Goal: Check status

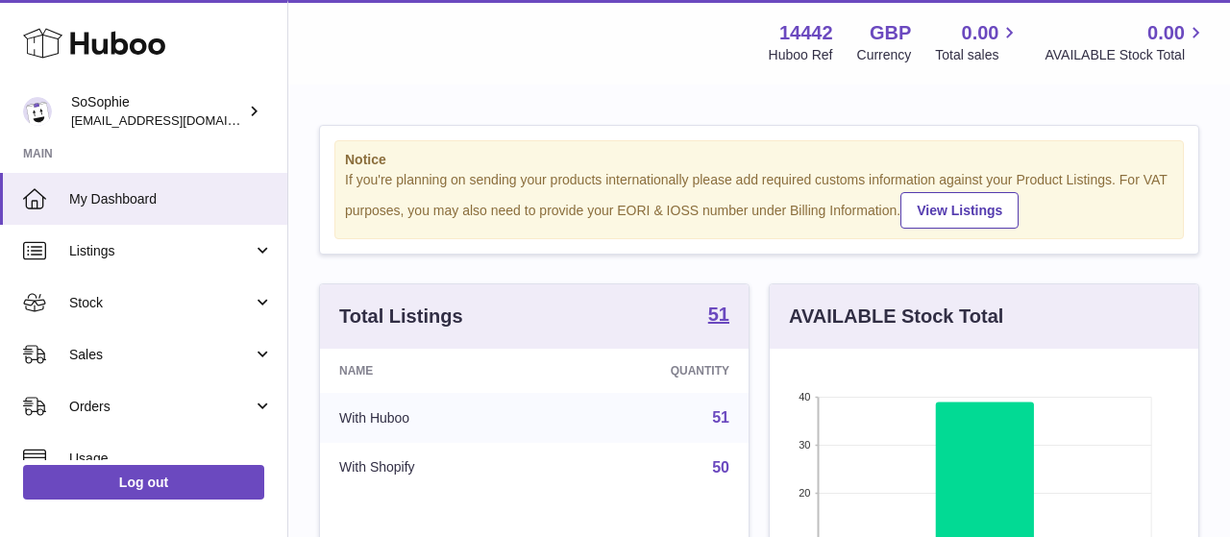
scroll to position [300, 429]
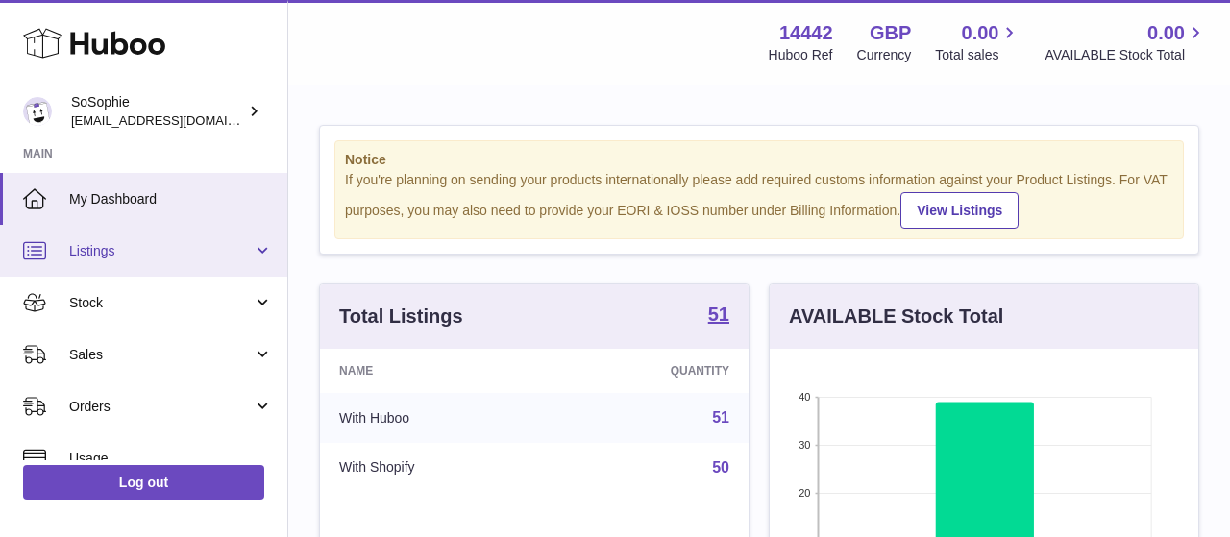
click at [82, 235] on link "Listings" at bounding box center [143, 251] width 287 height 52
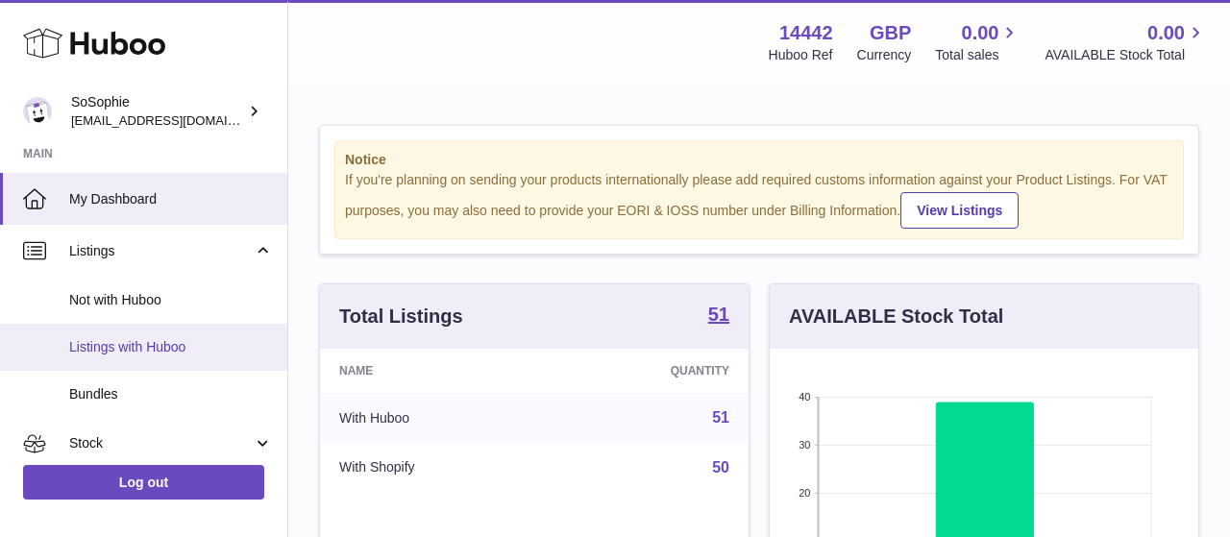
click at [116, 343] on span "Listings with Huboo" at bounding box center [171, 347] width 204 height 18
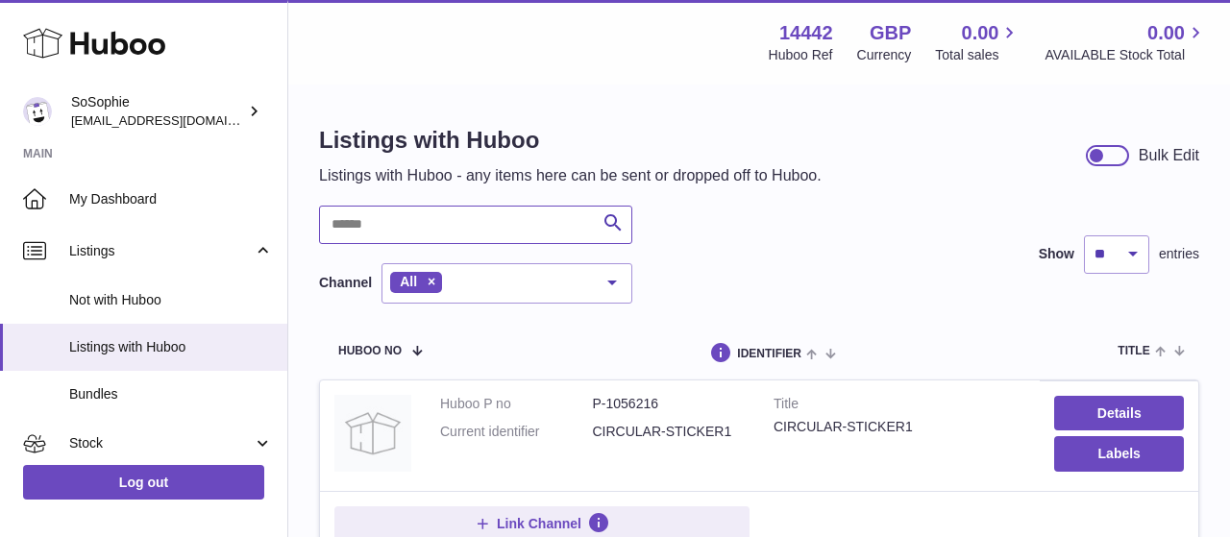
click at [436, 236] on input "text" at bounding box center [475, 225] width 313 height 38
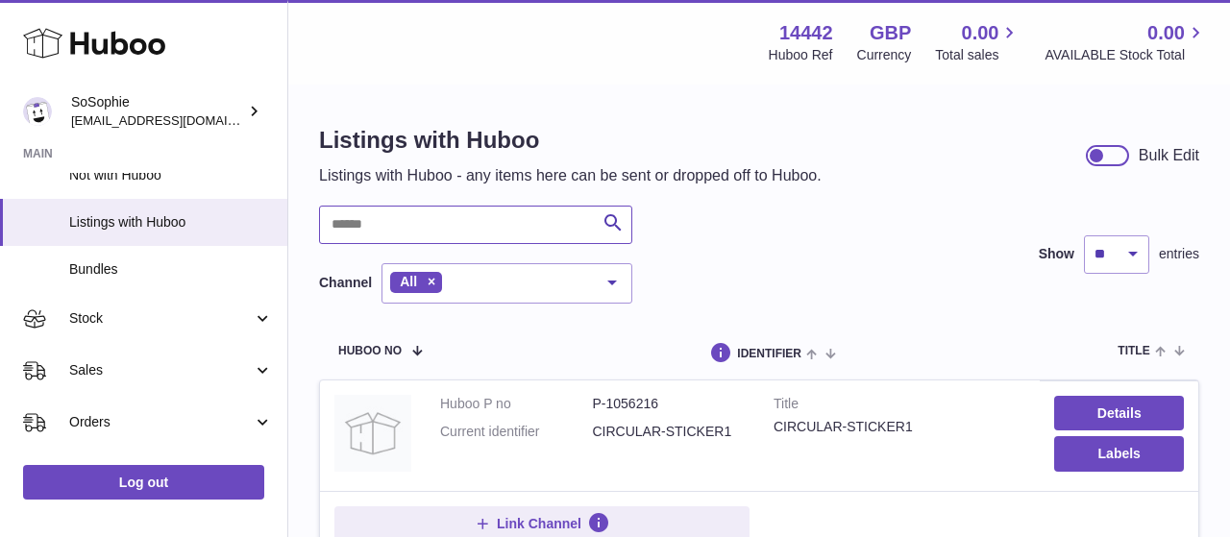
scroll to position [111, 0]
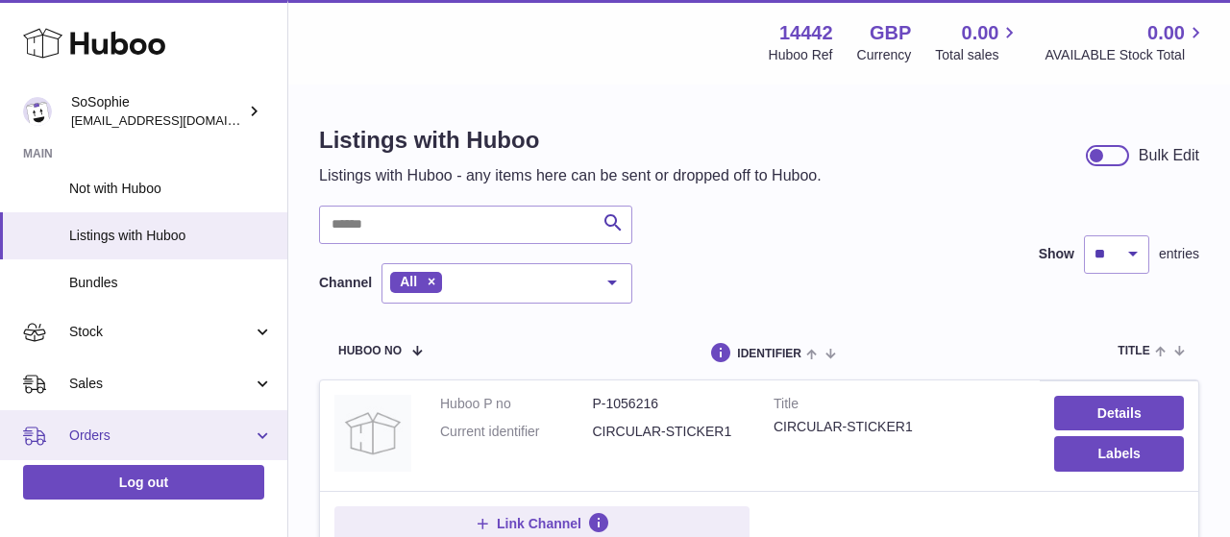
click at [131, 418] on link "Orders" at bounding box center [143, 436] width 287 height 52
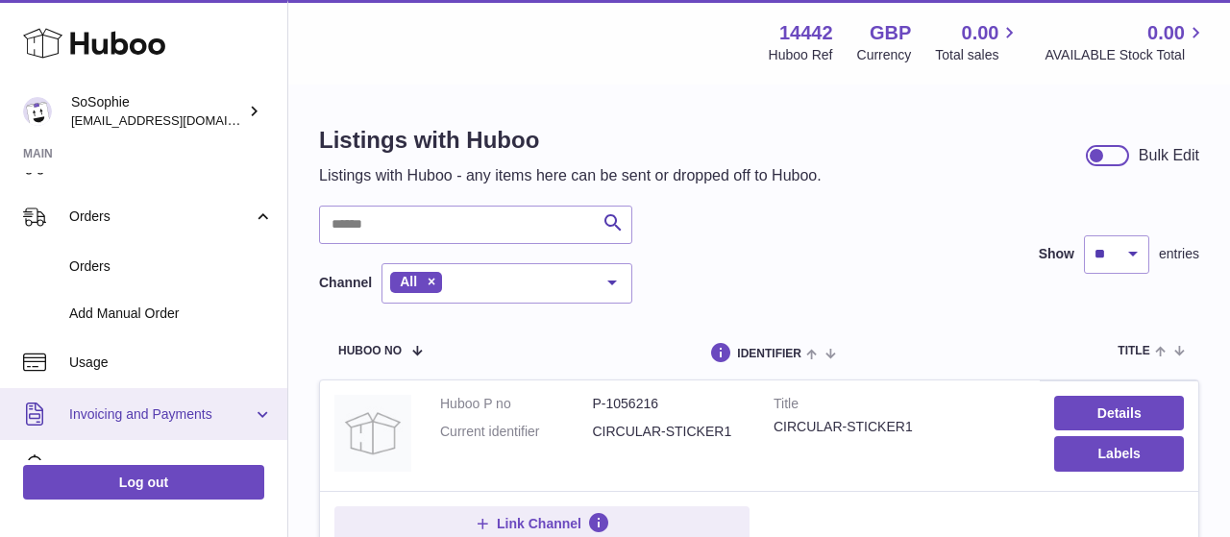
scroll to position [334, 0]
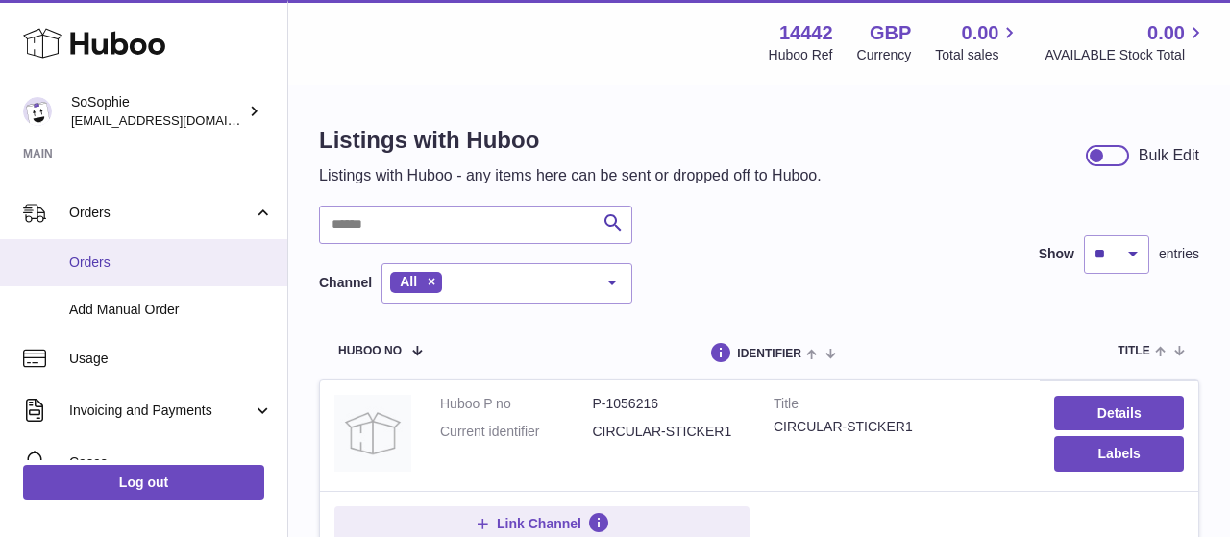
click at [126, 265] on span "Orders" at bounding box center [171, 263] width 204 height 18
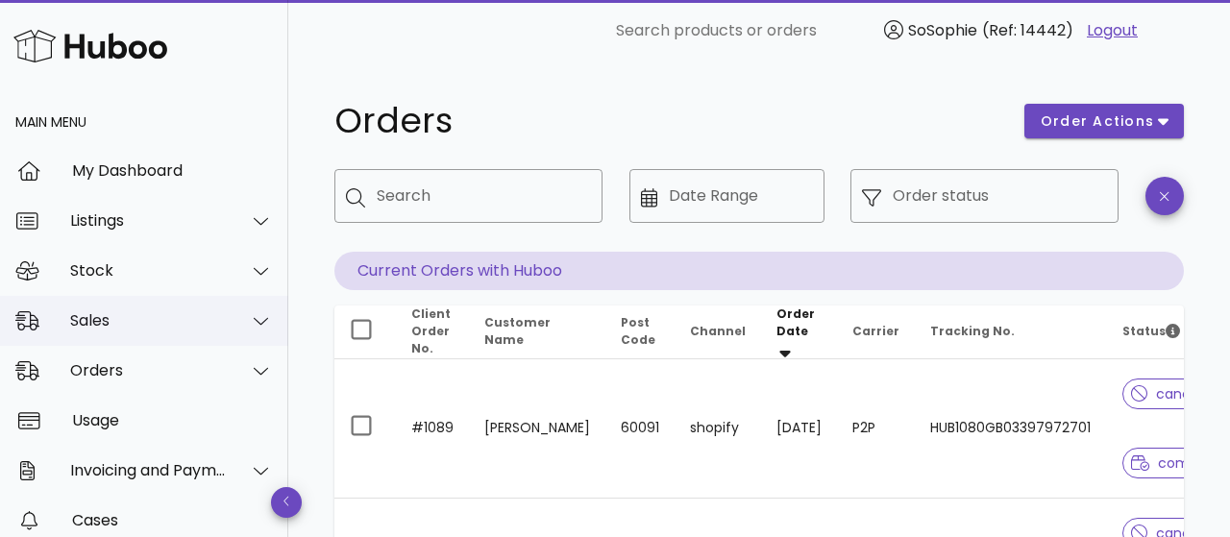
click at [103, 320] on div "Sales" at bounding box center [148, 320] width 157 height 18
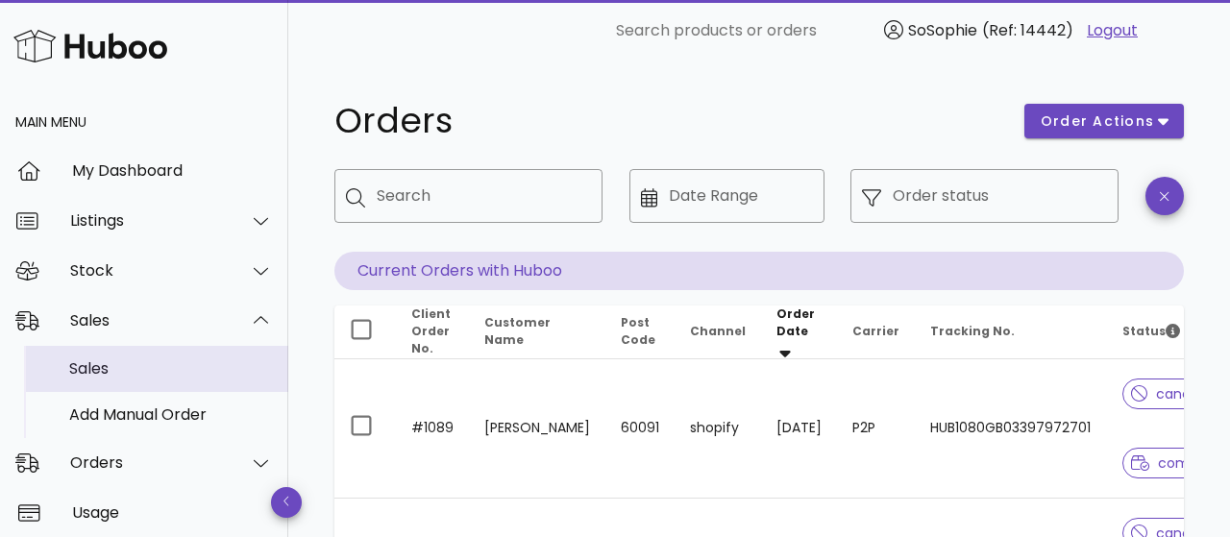
click at [109, 364] on div "Sales" at bounding box center [171, 368] width 204 height 18
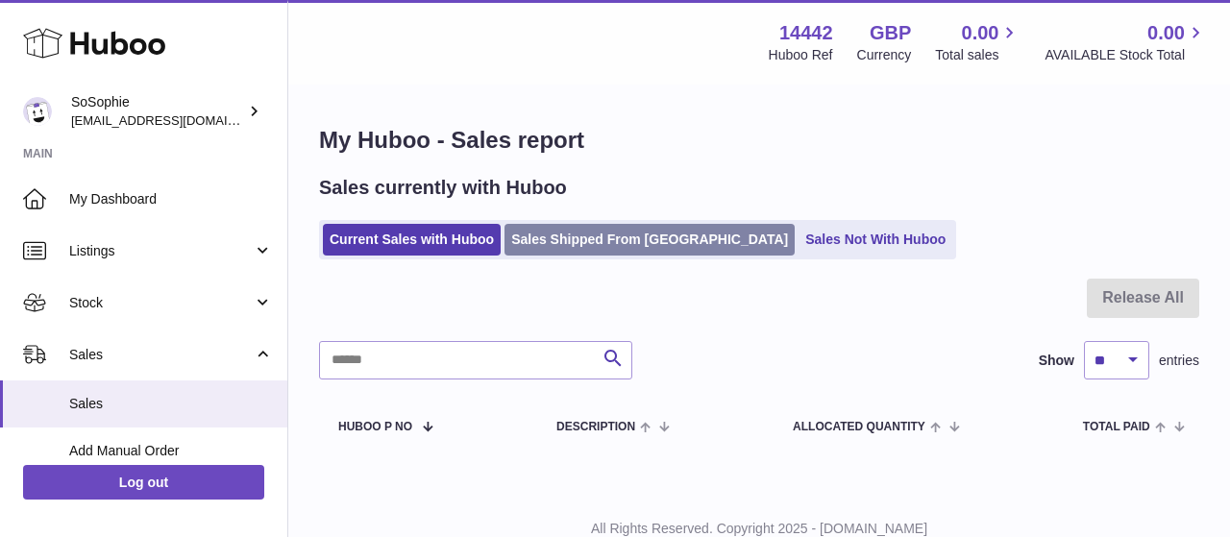
click at [554, 240] on link "Sales Shipped From [GEOGRAPHIC_DATA]" at bounding box center [650, 240] width 290 height 32
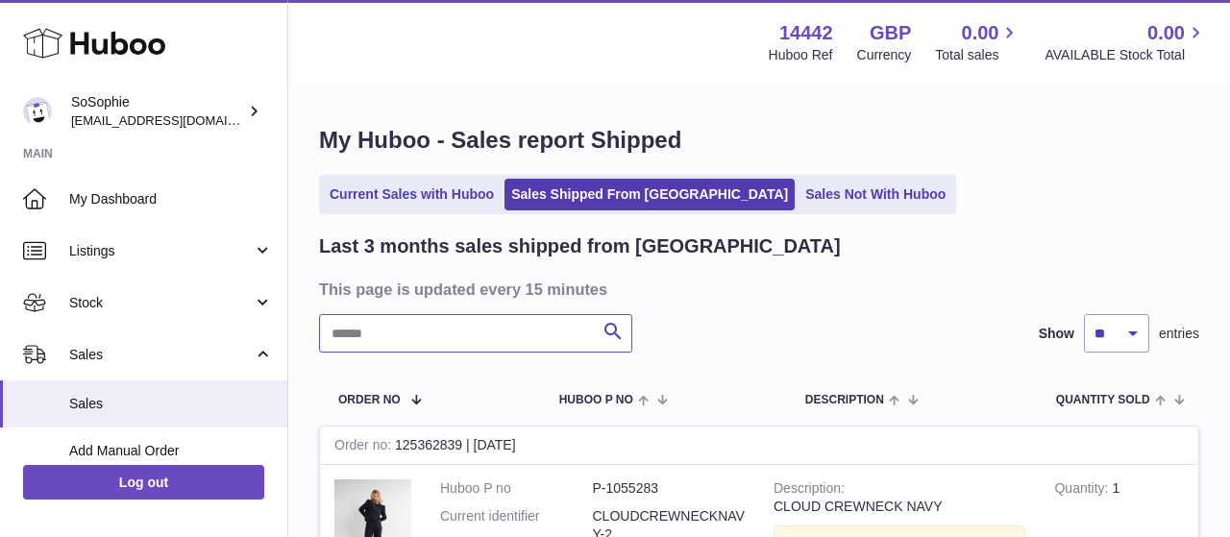
click at [478, 330] on input "text" at bounding box center [475, 333] width 313 height 38
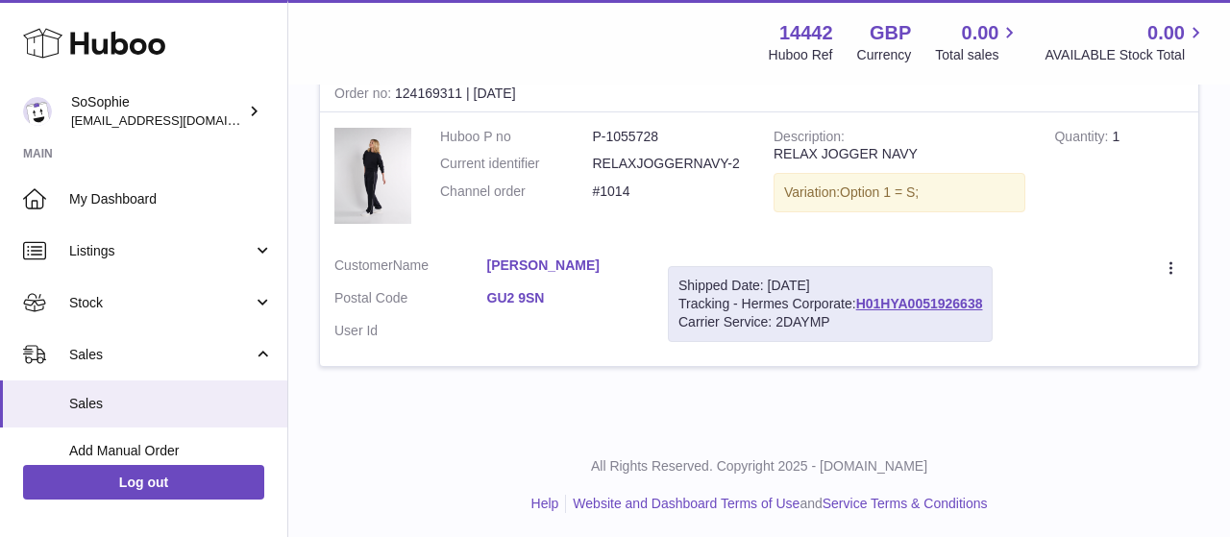
scroll to position [887, 0]
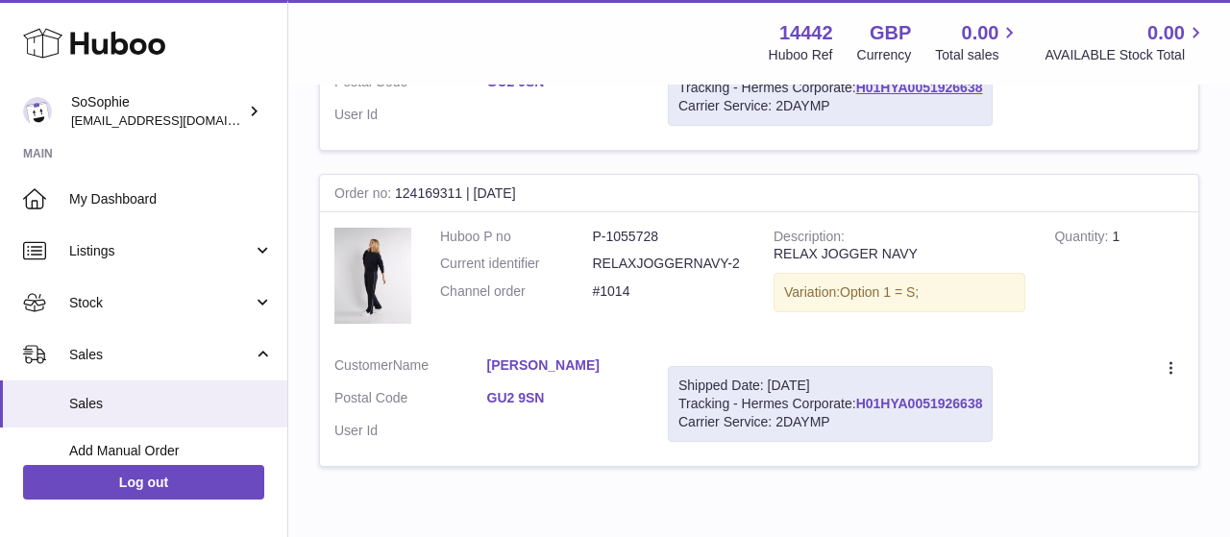
type input "**********"
click at [978, 403] on link "H01HYA0051926638" at bounding box center [919, 403] width 127 height 15
drag, startPoint x: 880, startPoint y: 397, endPoint x: 1044, endPoint y: 407, distance: 163.7
click at [1044, 407] on tr "Order no 124169311 | [DATE] Huboo P no P-1055728 Current identifier RELAXJOGGER…" at bounding box center [759, 321] width 880 height 294
click at [982, 418] on div "Carrier Service: 2DAYMP" at bounding box center [831, 422] width 304 height 18
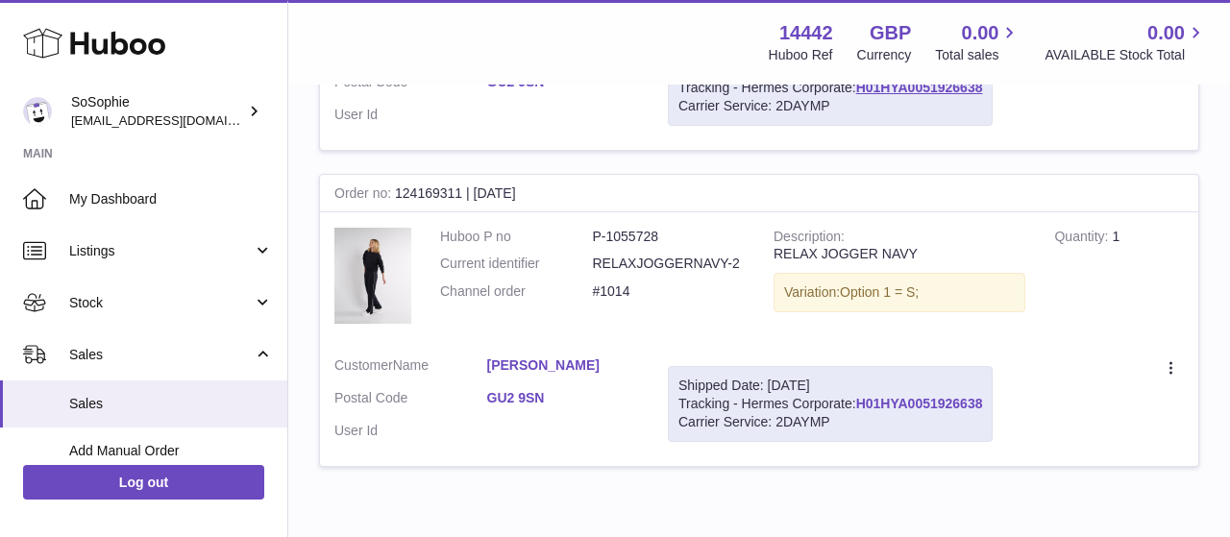
drag, startPoint x: 880, startPoint y: 396, endPoint x: 1012, endPoint y: 401, distance: 131.8
click at [993, 401] on div "Shipped Date: [DATE] Tracking - Hermes Corporate: H01HYA0051926638 Carrier Serv…" at bounding box center [830, 404] width 325 height 76
copy div "H01HYA0051926638"
